Goal: Task Accomplishment & Management: Complete application form

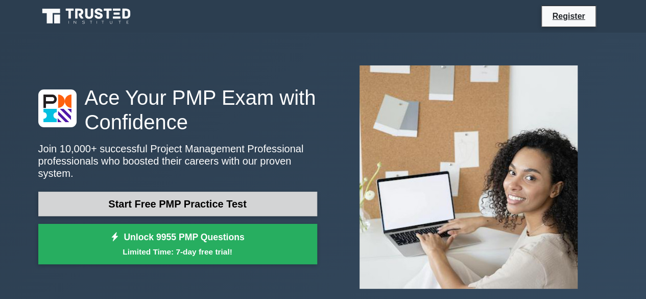
click at [149, 201] on link "Start Free PMP Practice Test" at bounding box center [177, 204] width 279 height 25
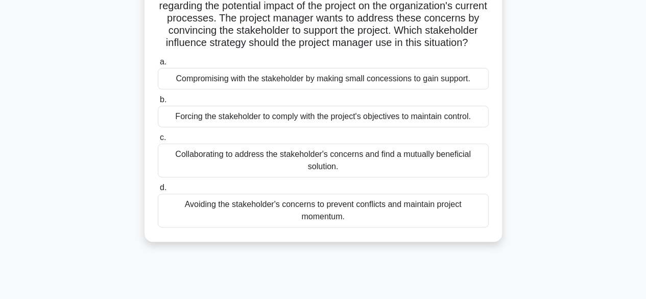
scroll to position [102, 0]
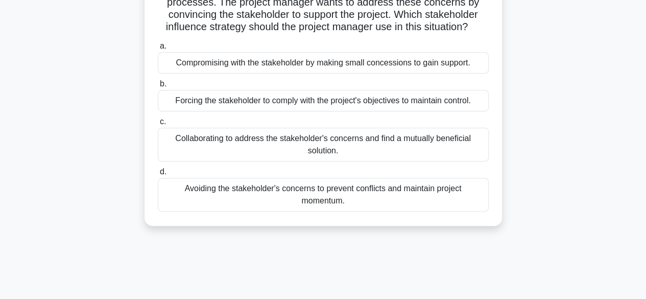
click at [288, 156] on div "Collaborating to address the stakeholder's concerns and find a mutually benefic…" at bounding box center [323, 145] width 331 height 34
click at [158, 125] on input "c. Collaborating to address the stakeholder's concerns and find a mutually bene…" at bounding box center [158, 122] width 0 height 7
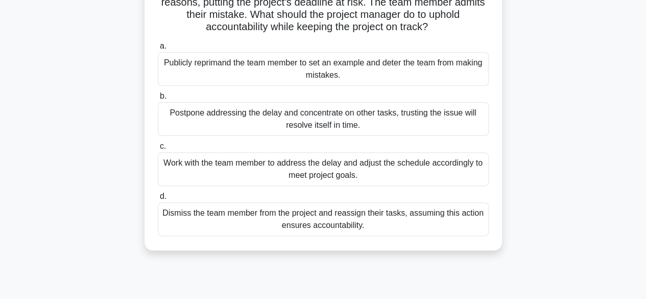
click at [287, 166] on div "Work with the team member to address the delay and adjust the schedule accordin…" at bounding box center [323, 169] width 331 height 34
click at [158, 150] on input "c. Work with the team member to address the delay and adjust the schedule accor…" at bounding box center [158, 146] width 0 height 7
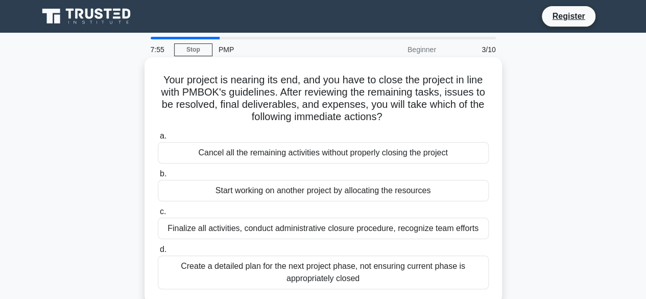
scroll to position [51, 0]
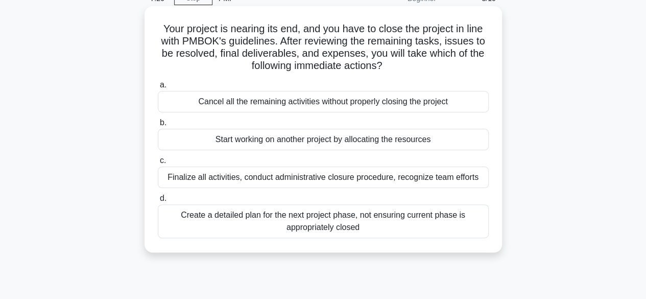
click at [353, 178] on div "Finalize all activities, conduct administrative closure procedure, recognize te…" at bounding box center [323, 177] width 331 height 21
click at [158, 164] on input "c. Finalize all activities, conduct administrative closure procedure, recognize…" at bounding box center [158, 160] width 0 height 7
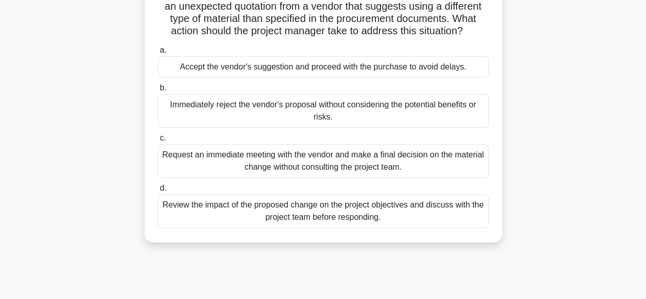
scroll to position [102, 0]
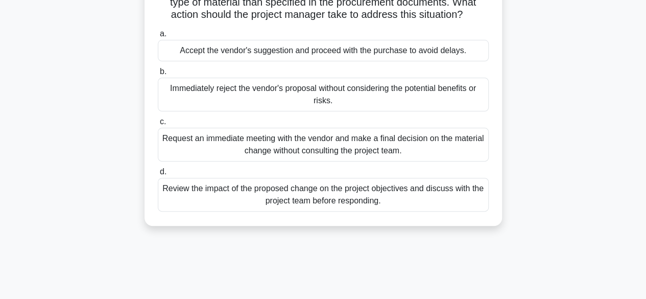
click at [310, 208] on div "Review the impact of the proposed change on the project objectives and discuss …" at bounding box center [323, 195] width 331 height 34
click at [158, 175] on input "d. Review the impact of the proposed change on the project objectives and discu…" at bounding box center [158, 172] width 0 height 7
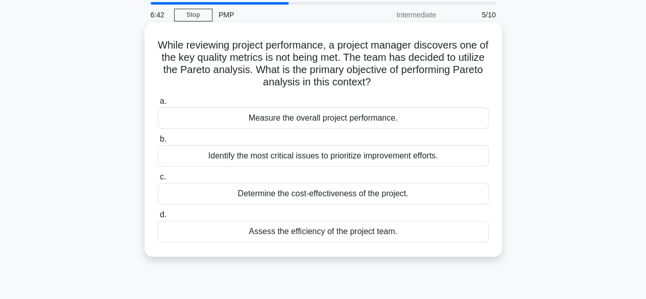
scroll to position [51, 0]
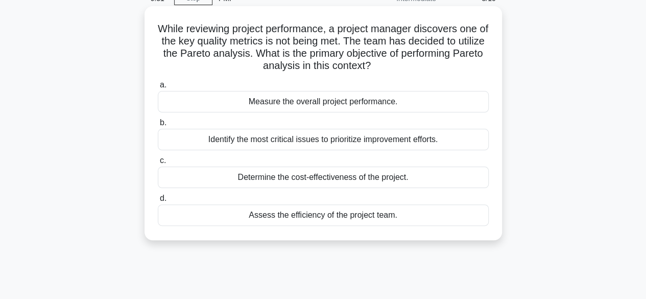
click at [289, 139] on div "Identify the most critical issues to prioritize improvement efforts." at bounding box center [323, 139] width 331 height 21
click at [158, 126] on input "b. Identify the most critical issues to prioritize improvement efforts." at bounding box center [158, 123] width 0 height 7
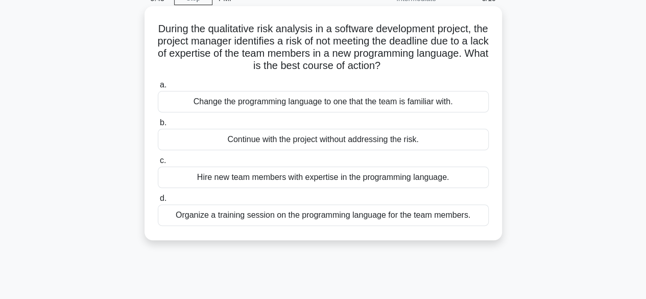
click at [266, 216] on div "Organize a training session on the programming language for the team members." at bounding box center [323, 214] width 331 height 21
click at [158, 202] on input "d. Organize a training session on the programming language for the team members." at bounding box center [158, 198] width 0 height 7
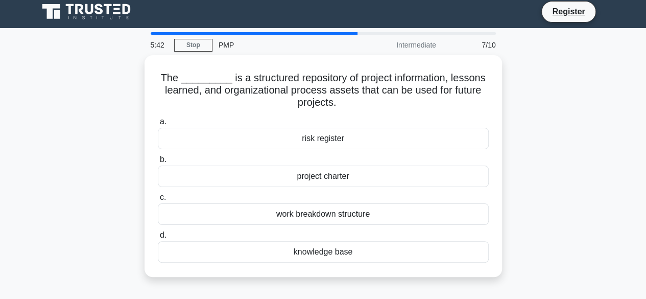
scroll to position [0, 0]
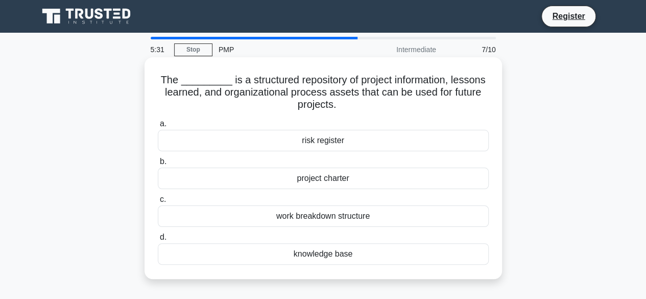
click at [320, 253] on div "knowledge base" at bounding box center [323, 253] width 331 height 21
click at [158, 241] on input "d. knowledge base" at bounding box center [158, 237] width 0 height 7
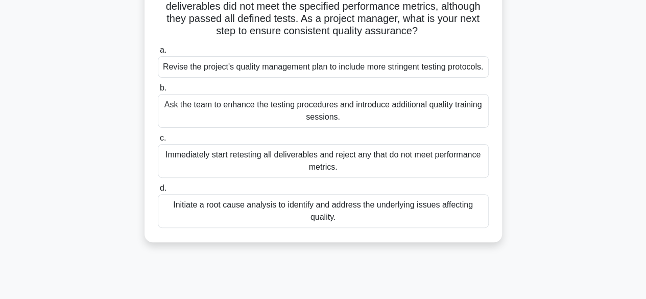
scroll to position [102, 0]
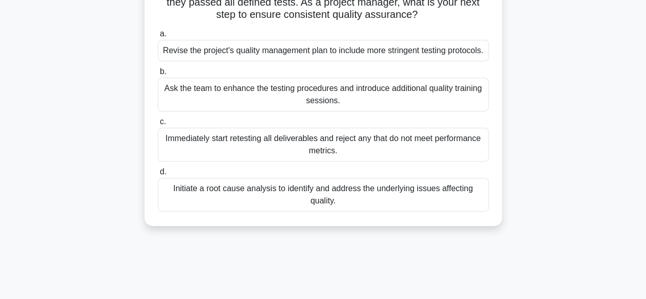
click at [300, 207] on div "Initiate a root cause analysis to identify and address the underlying issues af…" at bounding box center [323, 195] width 331 height 34
click at [158, 175] on input "d. Initiate a root cause analysis to identify and address the underlying issues…" at bounding box center [158, 172] width 0 height 7
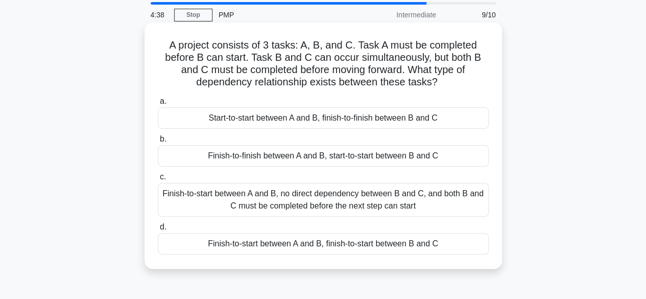
scroll to position [51, 0]
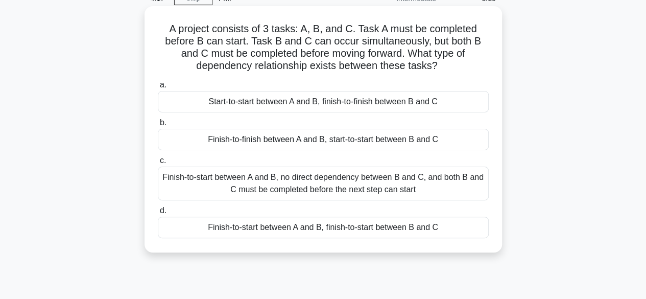
click at [252, 229] on div "Finish-to-start between A and B, finish-to-start between B and C" at bounding box center [323, 227] width 331 height 21
click at [158, 214] on input "d. Finish-to-start between A and B, finish-to-start between B and C" at bounding box center [158, 210] width 0 height 7
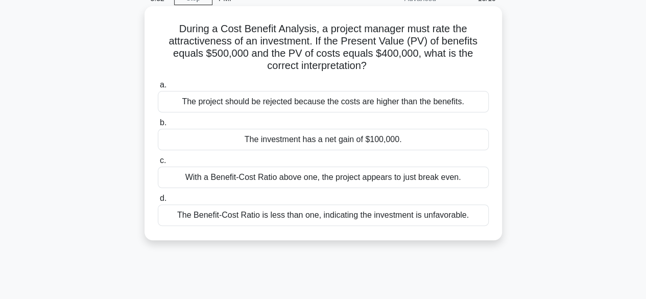
click at [325, 141] on div "The investment has a net gain of $100,000." at bounding box center [323, 139] width 331 height 21
click at [158, 126] on input "b. The investment has a net gain of $100,000." at bounding box center [158, 123] width 0 height 7
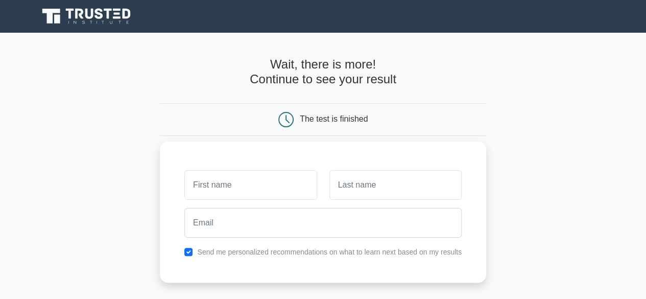
click at [264, 175] on input "text" at bounding box center [250, 185] width 132 height 30
type input "[PERSON_NAME]"
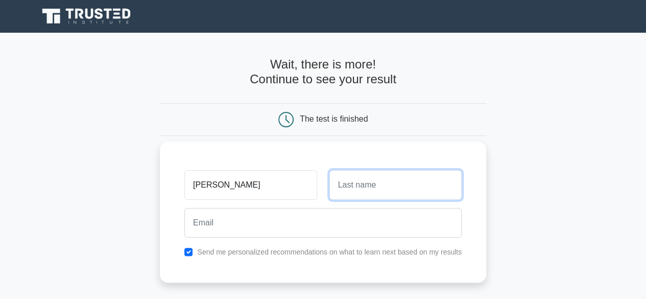
click at [371, 192] on input "text" at bounding box center [396, 185] width 132 height 30
type input "[PERSON_NAME]"
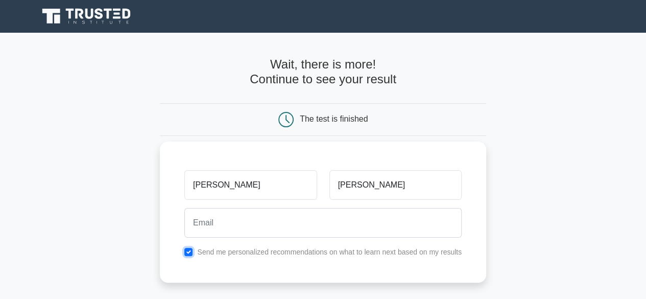
click at [190, 250] on input "checkbox" at bounding box center [188, 252] width 8 height 8
checkbox input "false"
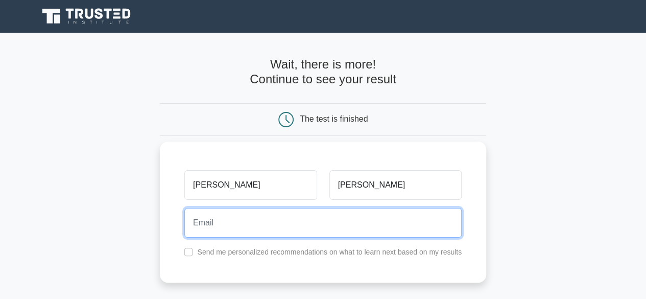
click at [205, 236] on input "email" at bounding box center [322, 223] width 277 height 30
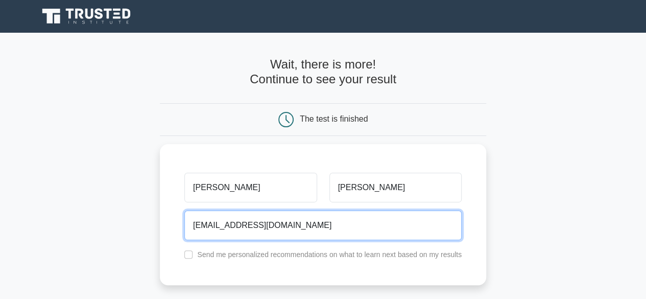
type input "[EMAIL_ADDRESS][DOMAIN_NAME]"
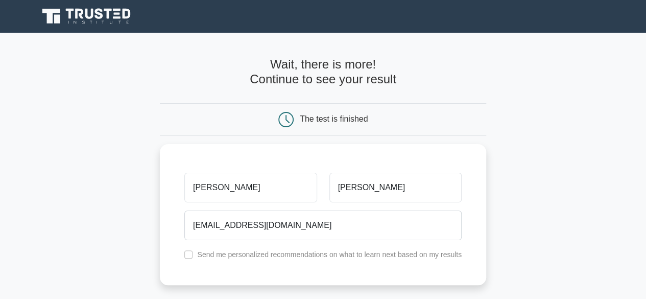
click at [568, 163] on main "Wait, there is more! Continue to see your result The test is finished Sudindra" at bounding box center [323, 217] width 646 height 368
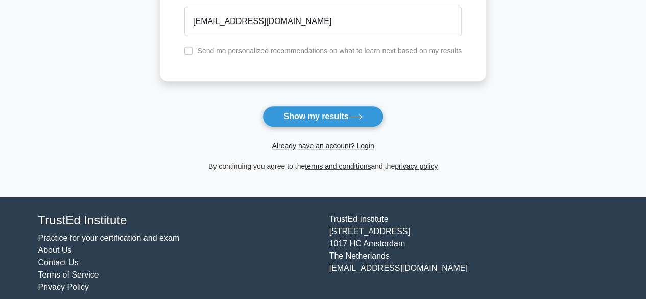
scroll to position [204, 0]
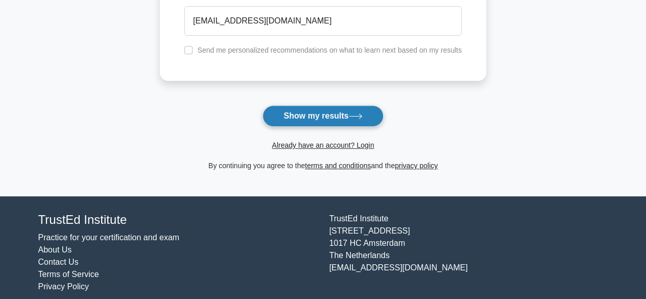
click at [321, 106] on button "Show my results" at bounding box center [323, 115] width 121 height 21
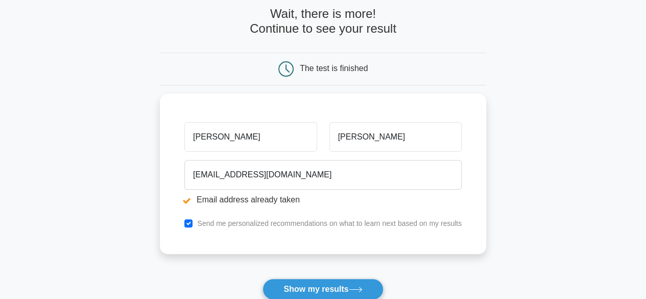
scroll to position [102, 0]
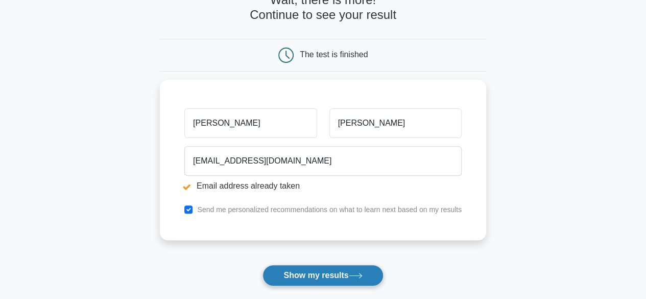
click at [293, 273] on button "Show my results" at bounding box center [323, 275] width 121 height 21
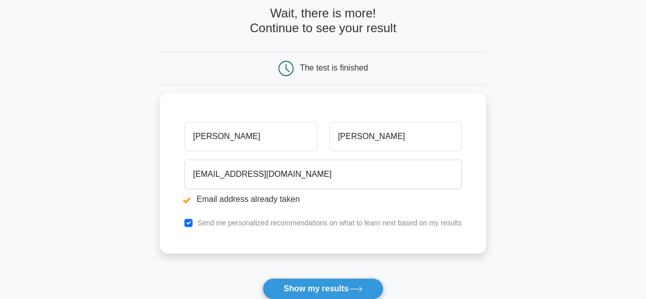
scroll to position [102, 0]
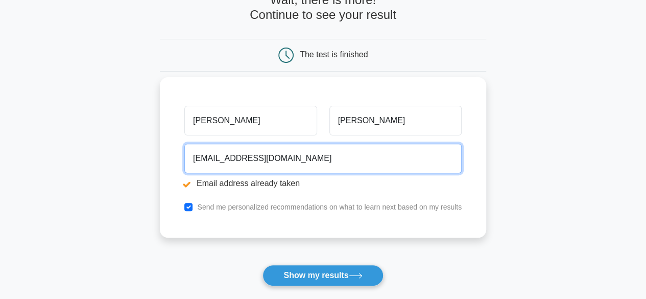
drag, startPoint x: 252, startPoint y: 158, endPoint x: 161, endPoint y: 143, distance: 92.3
click at [161, 143] on div "Sudindra Nagraj nagrajsudindra1@gmail.com Email address already taken Send me p…" at bounding box center [323, 157] width 327 height 160
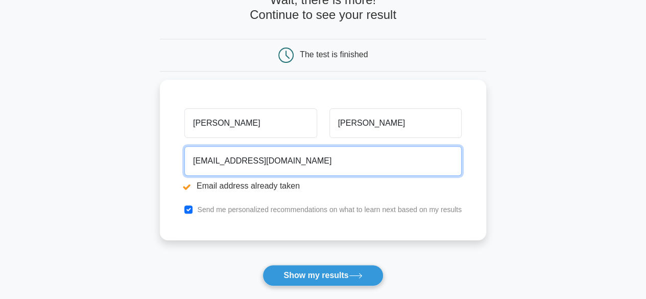
drag, startPoint x: 276, startPoint y: 165, endPoint x: 92, endPoint y: 148, distance: 184.2
click at [92, 148] on main "Email address already taken Wait, there is more! Continue to see your result Th…" at bounding box center [323, 143] width 646 height 425
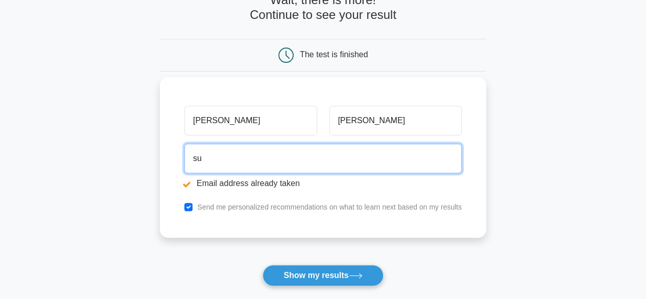
type input "sudindra.nagraj@autodesk.com"
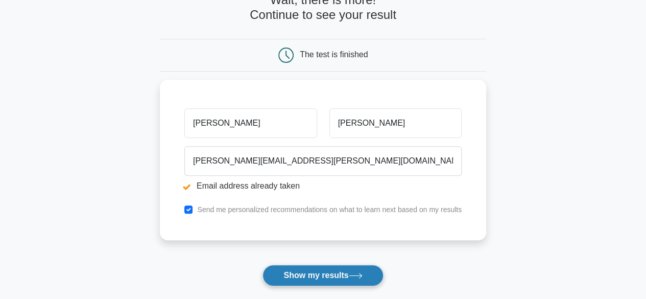
click at [301, 274] on button "Show my results" at bounding box center [323, 275] width 121 height 21
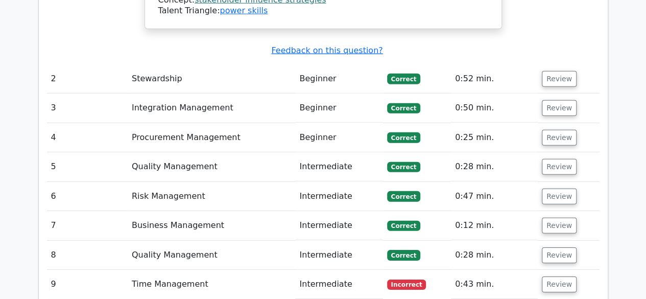
scroll to position [1482, 0]
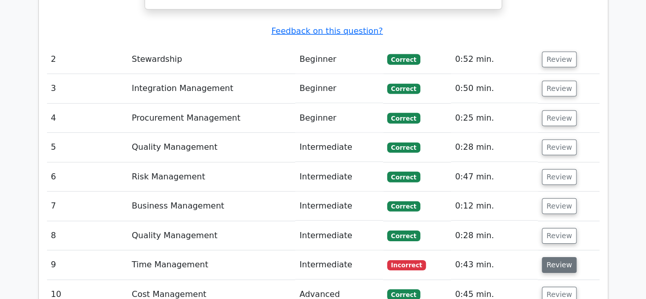
click at [562, 257] on button "Review" at bounding box center [559, 265] width 35 height 16
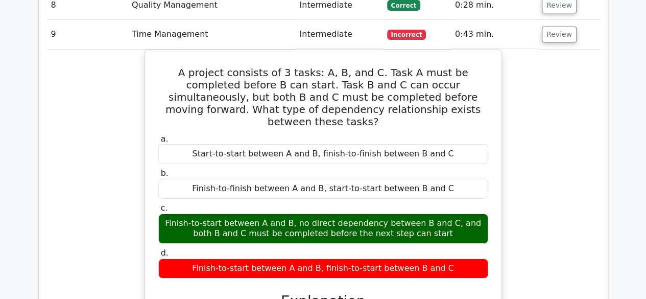
scroll to position [1584, 0]
